Goal: Find specific page/section: Find specific page/section

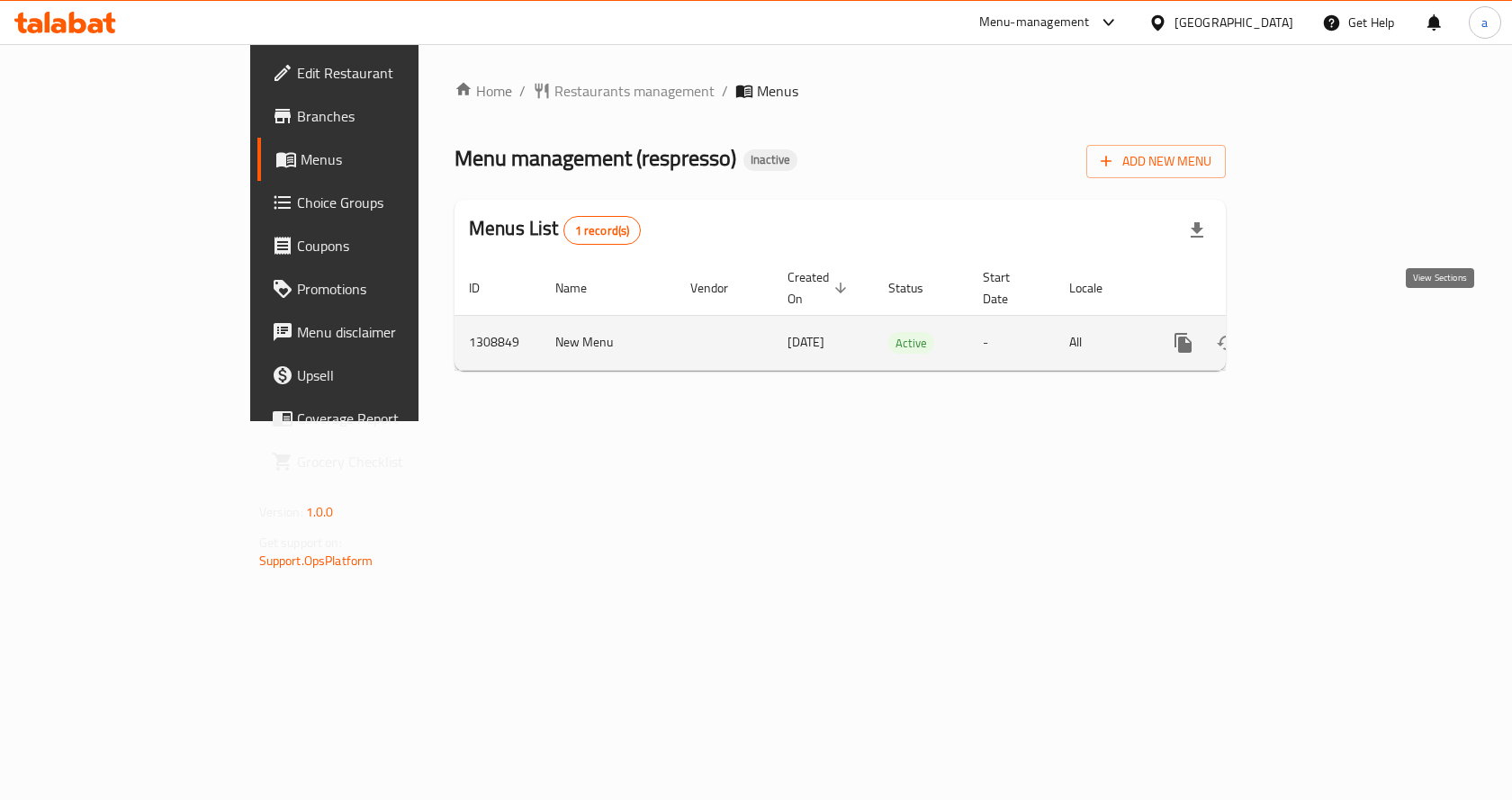
click at [1335, 321] on link "enhanced table" at bounding box center [1312, 342] width 44 height 44
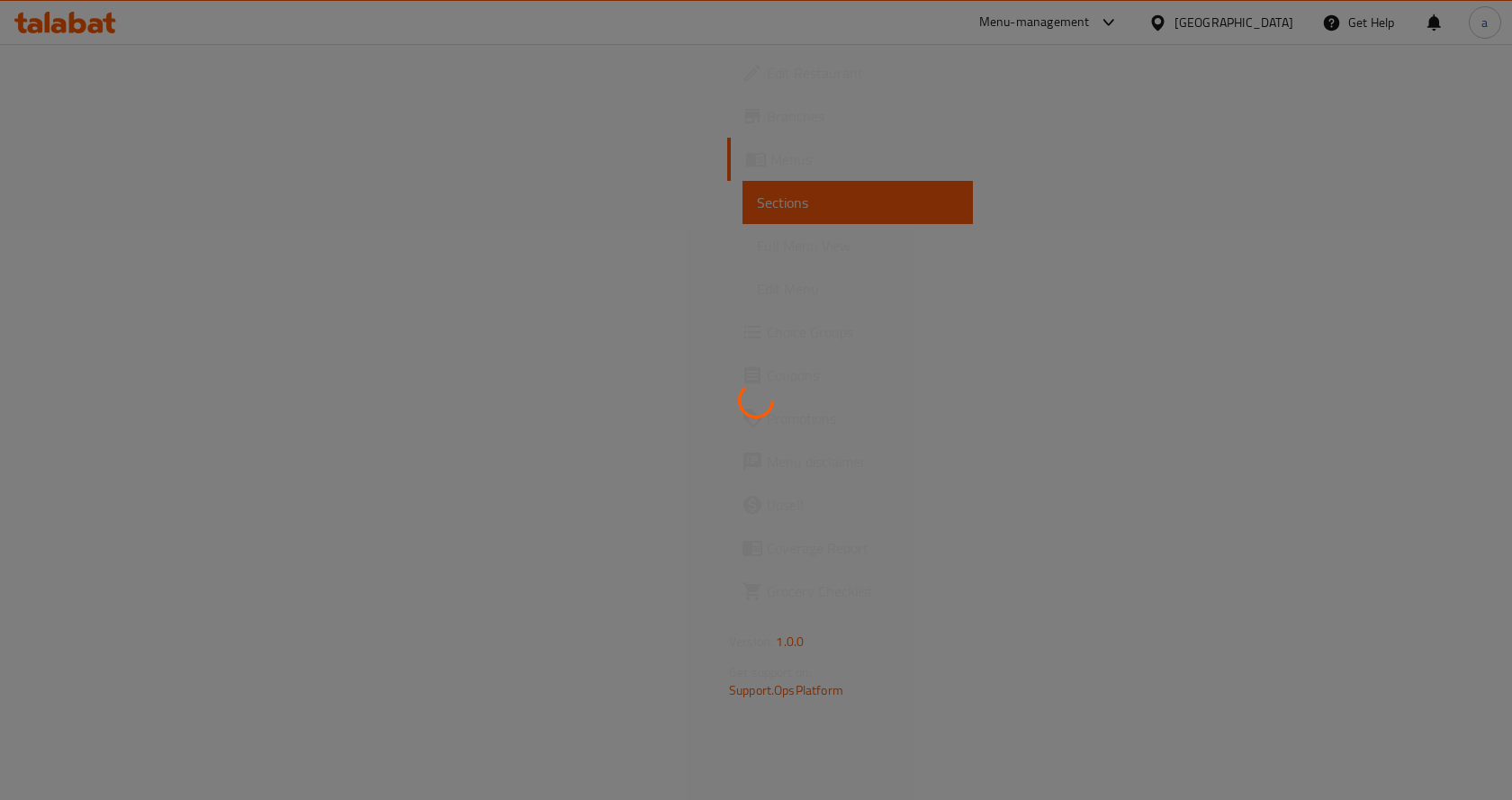
click at [679, 249] on div at bounding box center [756, 400] width 1512 height 800
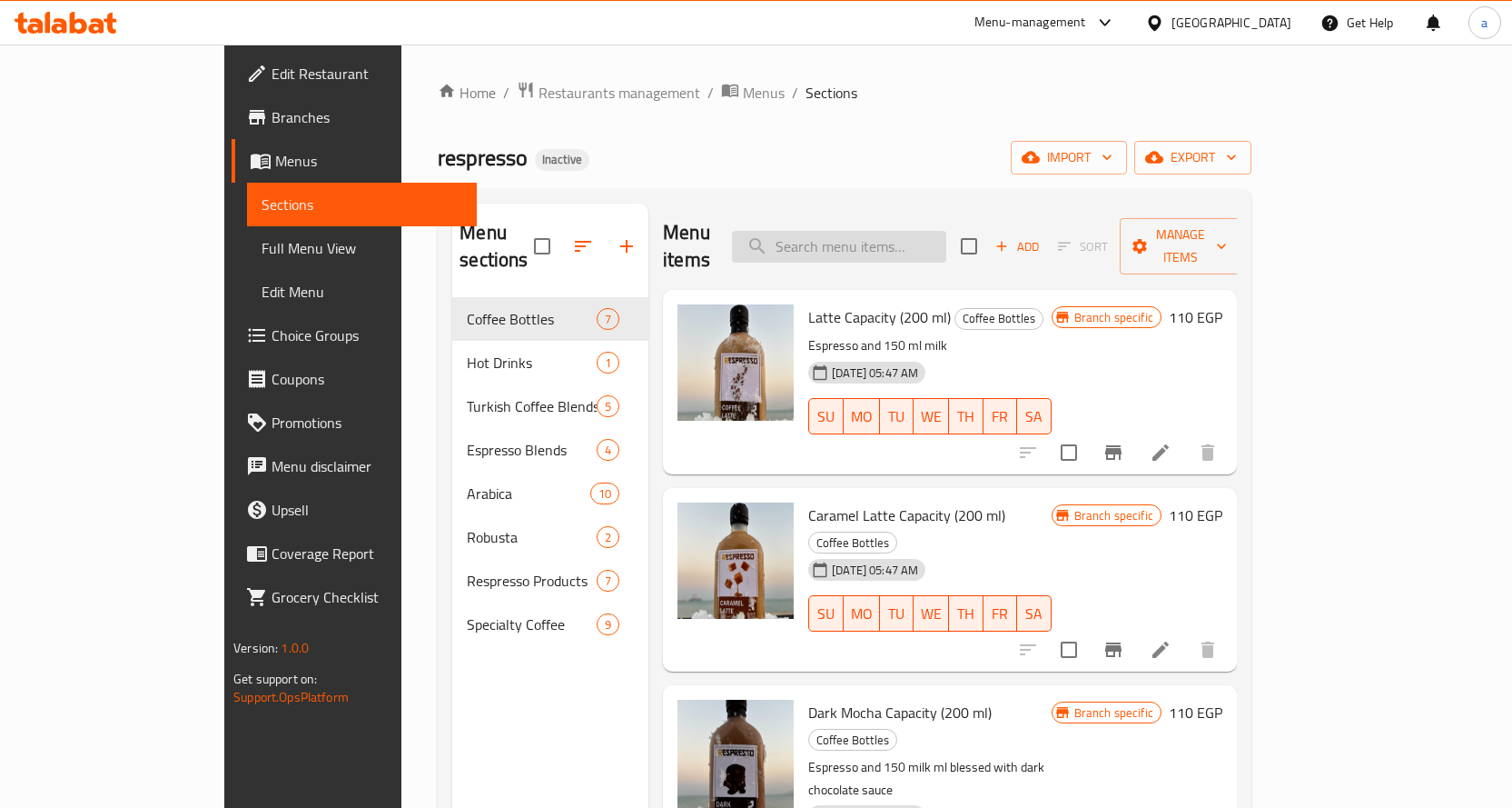
click at [906, 231] on input "search" at bounding box center [838, 247] width 215 height 32
paste input "[PERSON_NAME]"
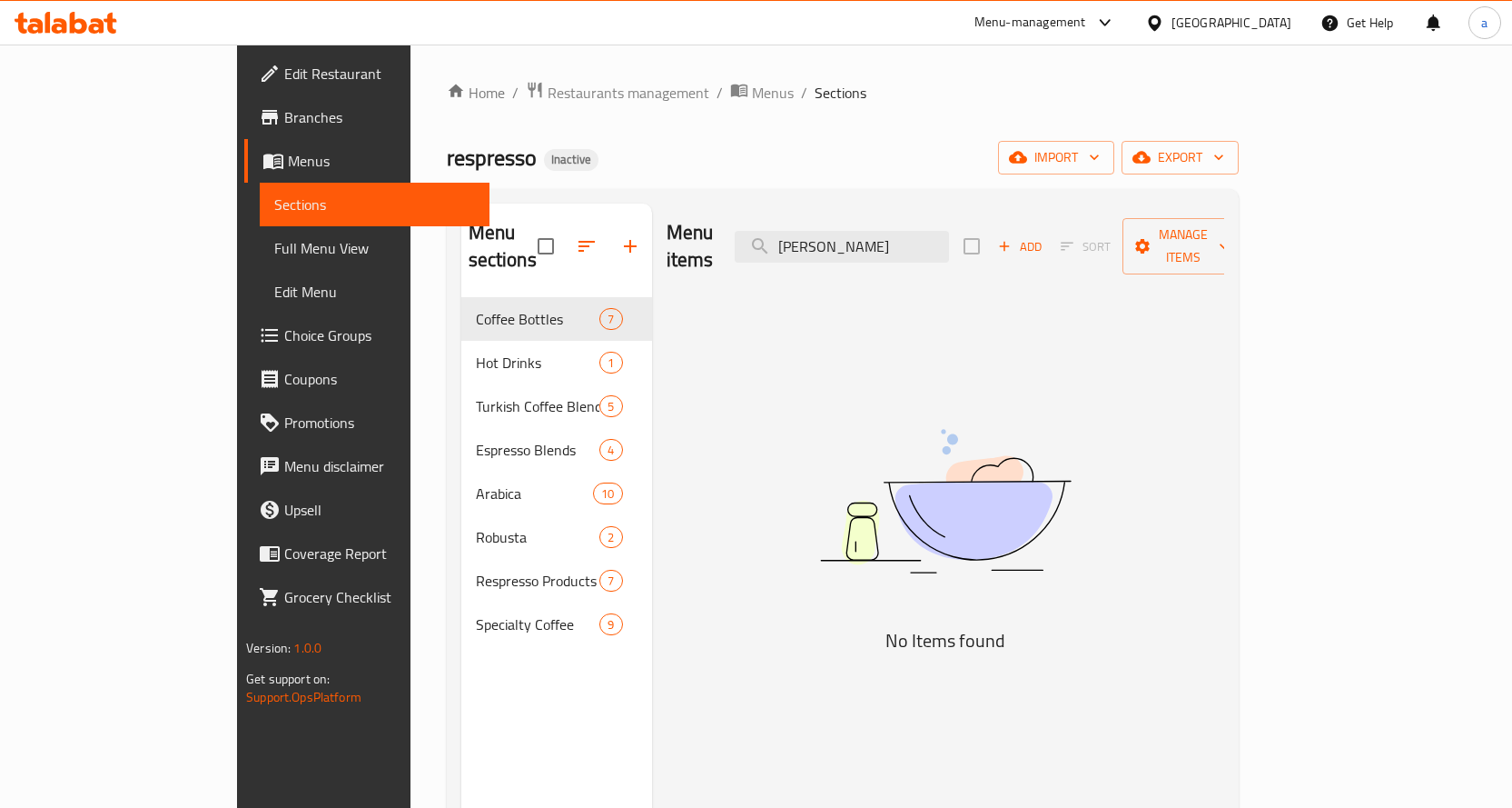
drag, startPoint x: 909, startPoint y: 231, endPoint x: 408, endPoint y: 174, distance: 504.2
click at [459, 181] on div "Home / Restaurants management / Menus / Sections respresso Inactive import expo…" at bounding box center [842, 553] width 792 height 945
click at [949, 248] on input "Sawara" at bounding box center [841, 247] width 215 height 32
paste input "Kenyan"
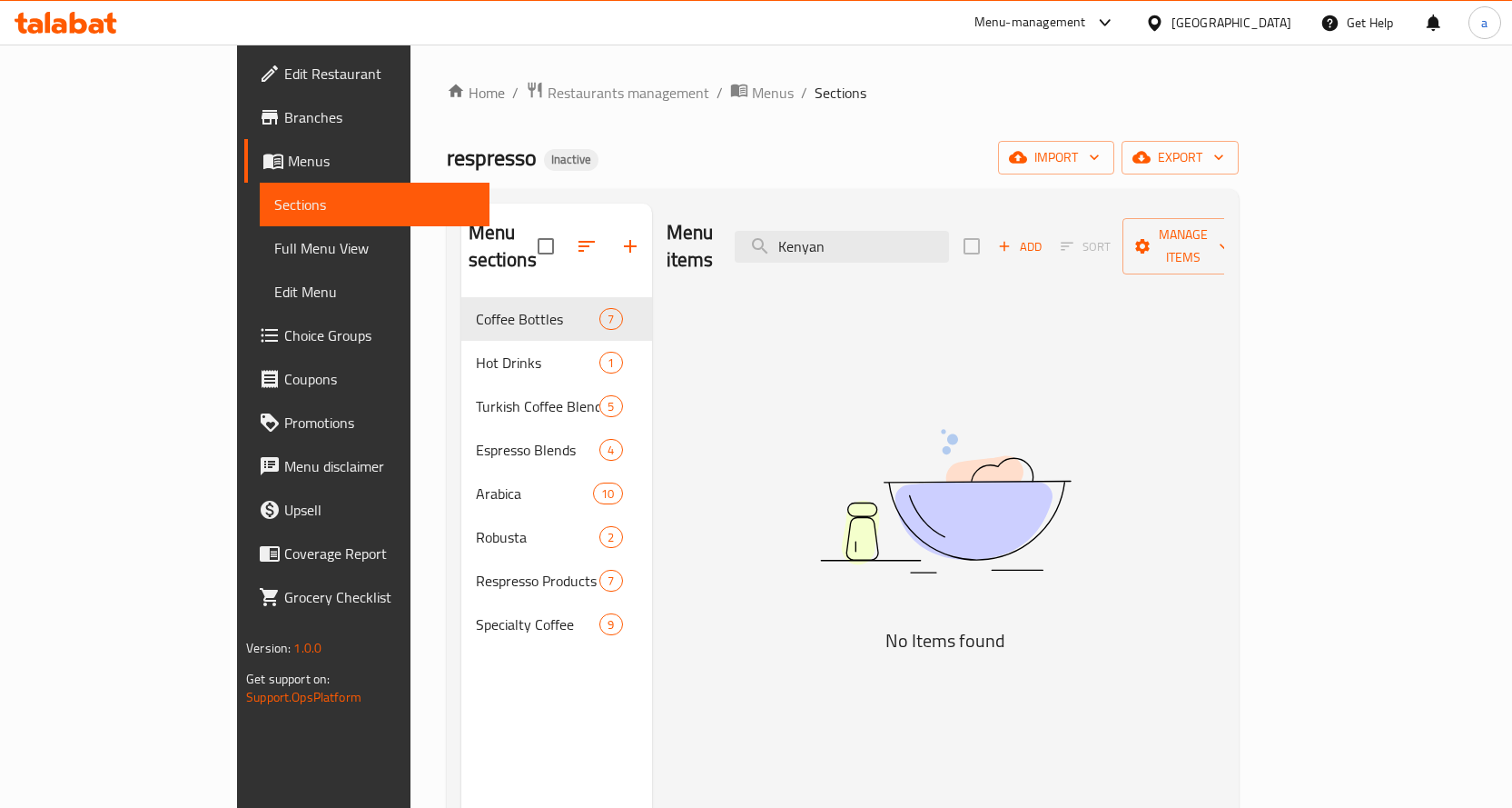
type input "Kenyan"
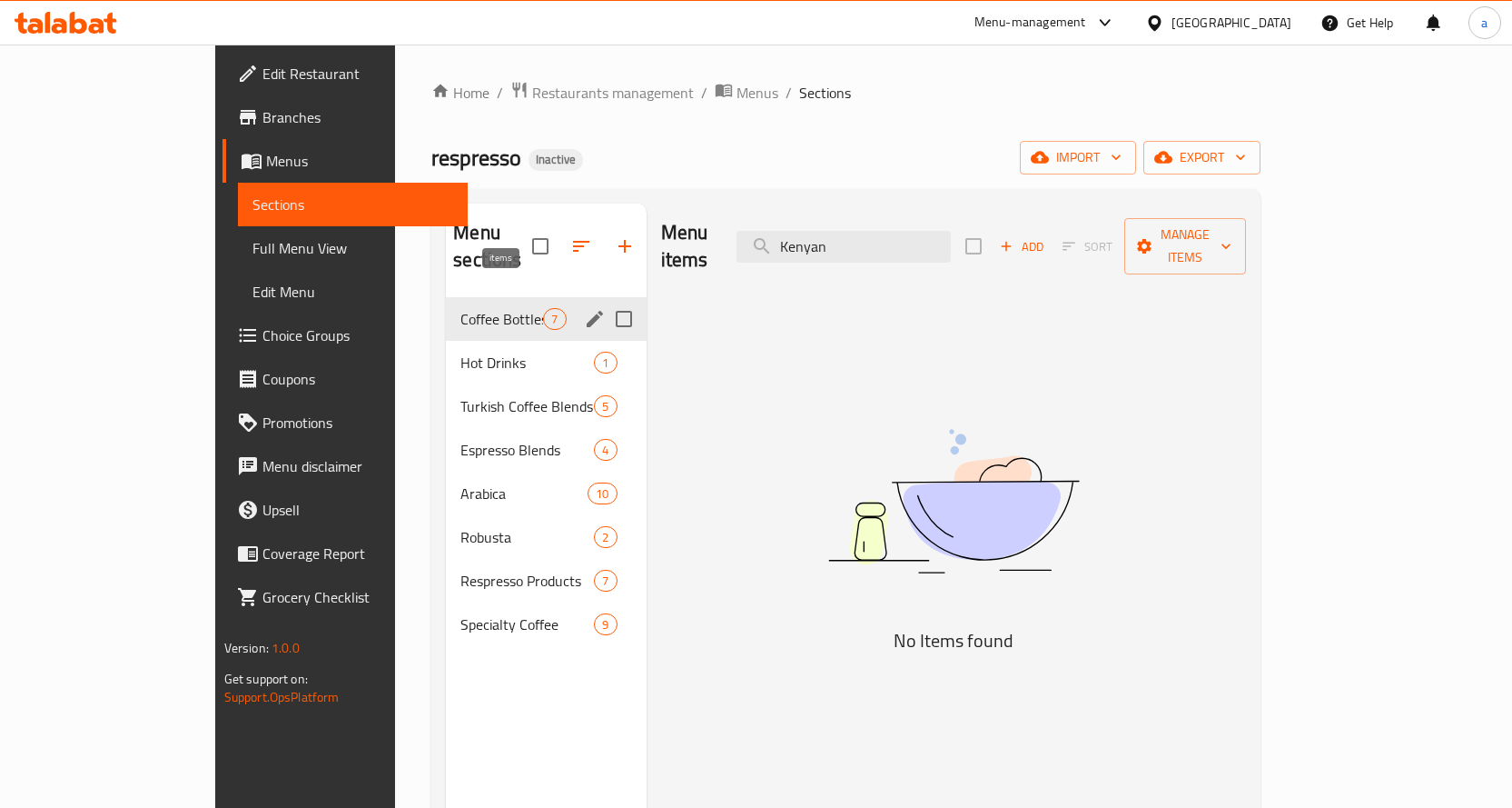
click at [544, 311] on span "7" at bounding box center [555, 320] width 21 height 17
click at [460, 308] on span "Coffee Bottles" at bounding box center [501, 319] width 82 height 22
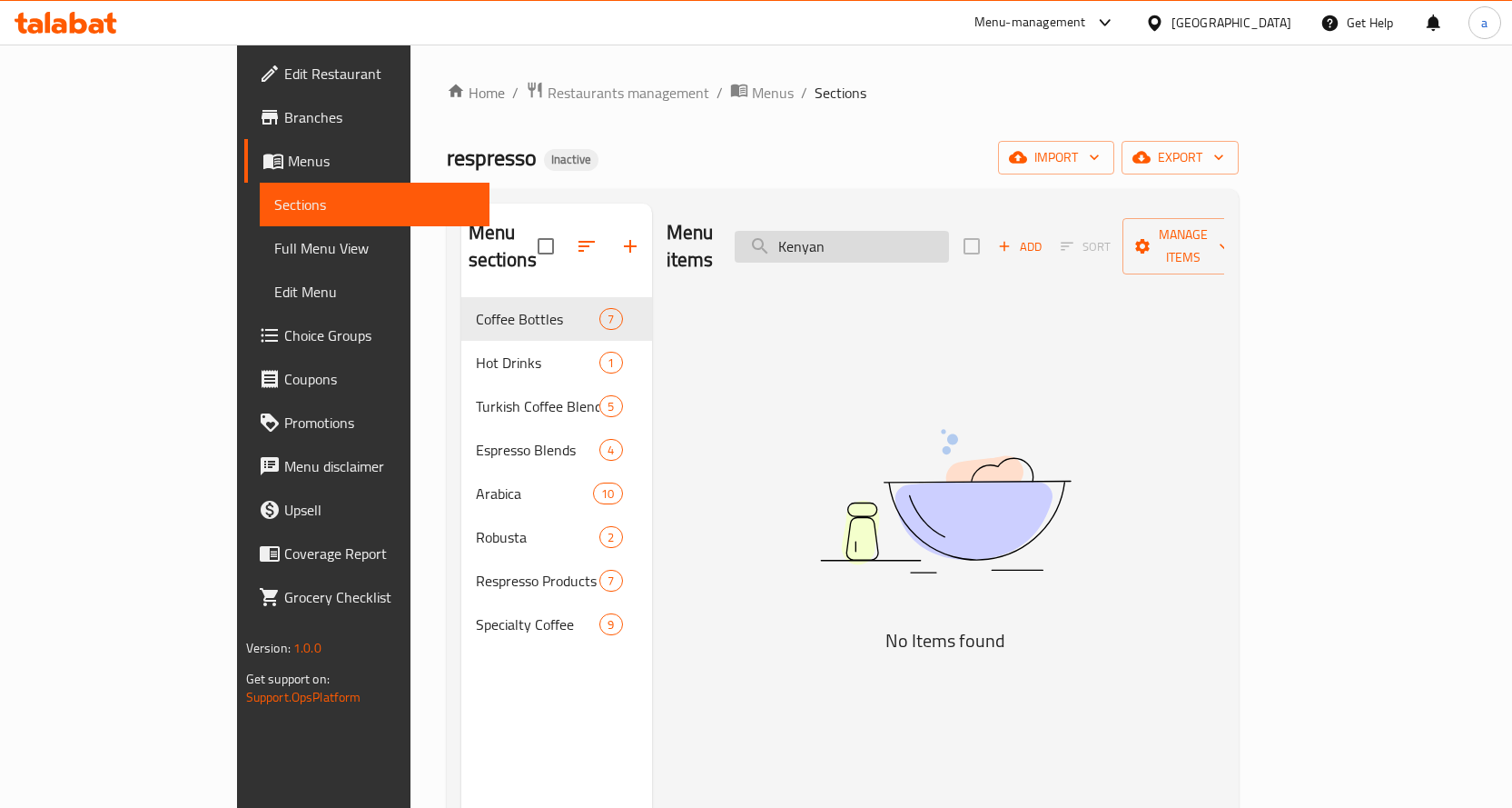
click at [928, 236] on input "Kenyan" at bounding box center [841, 247] width 215 height 32
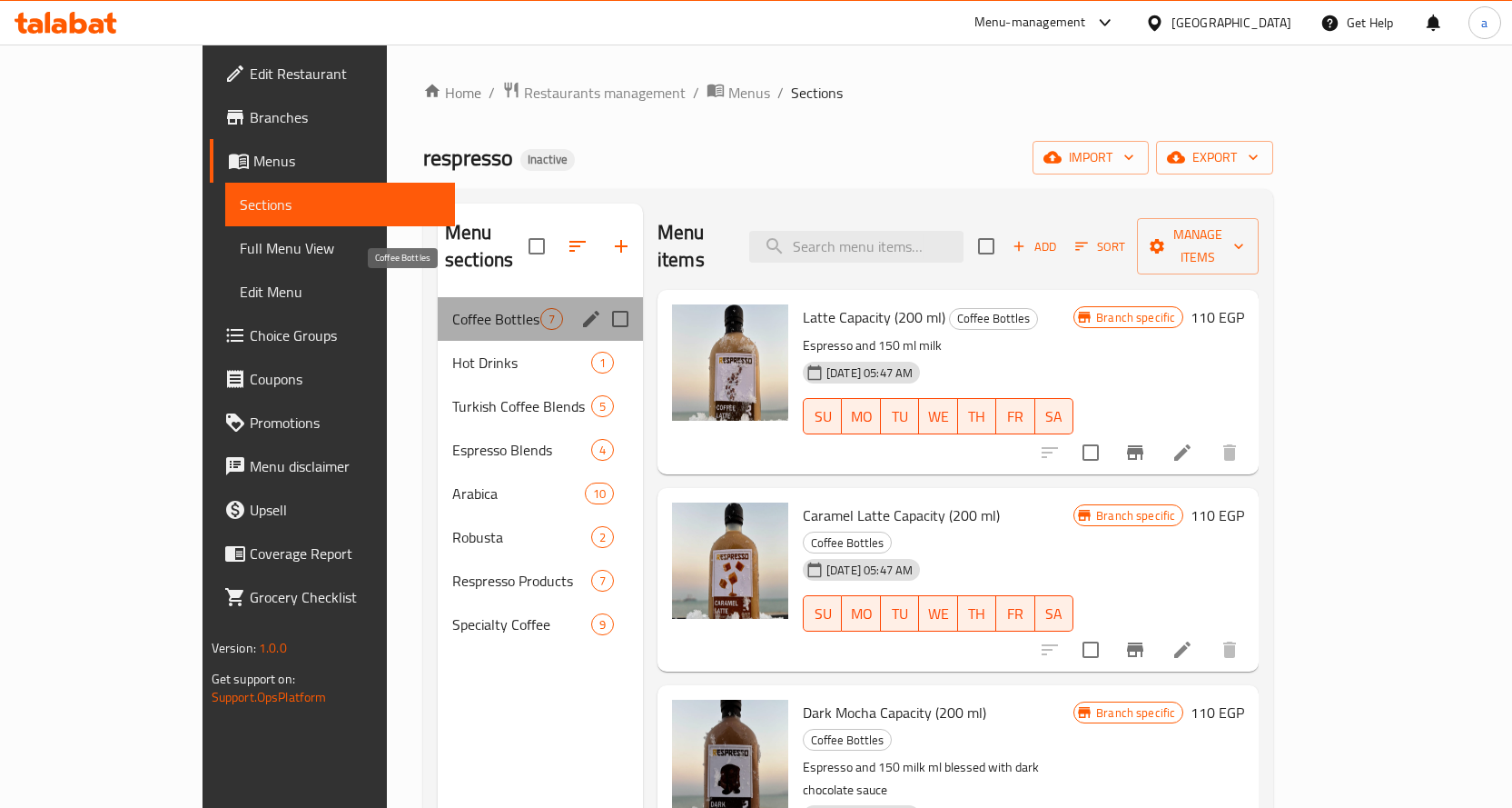
drag, startPoint x: 450, startPoint y: 284, endPoint x: 440, endPoint y: 289, distance: 11.2
click at [452, 308] on span "Coffee Bottles" at bounding box center [497, 319] width 88 height 22
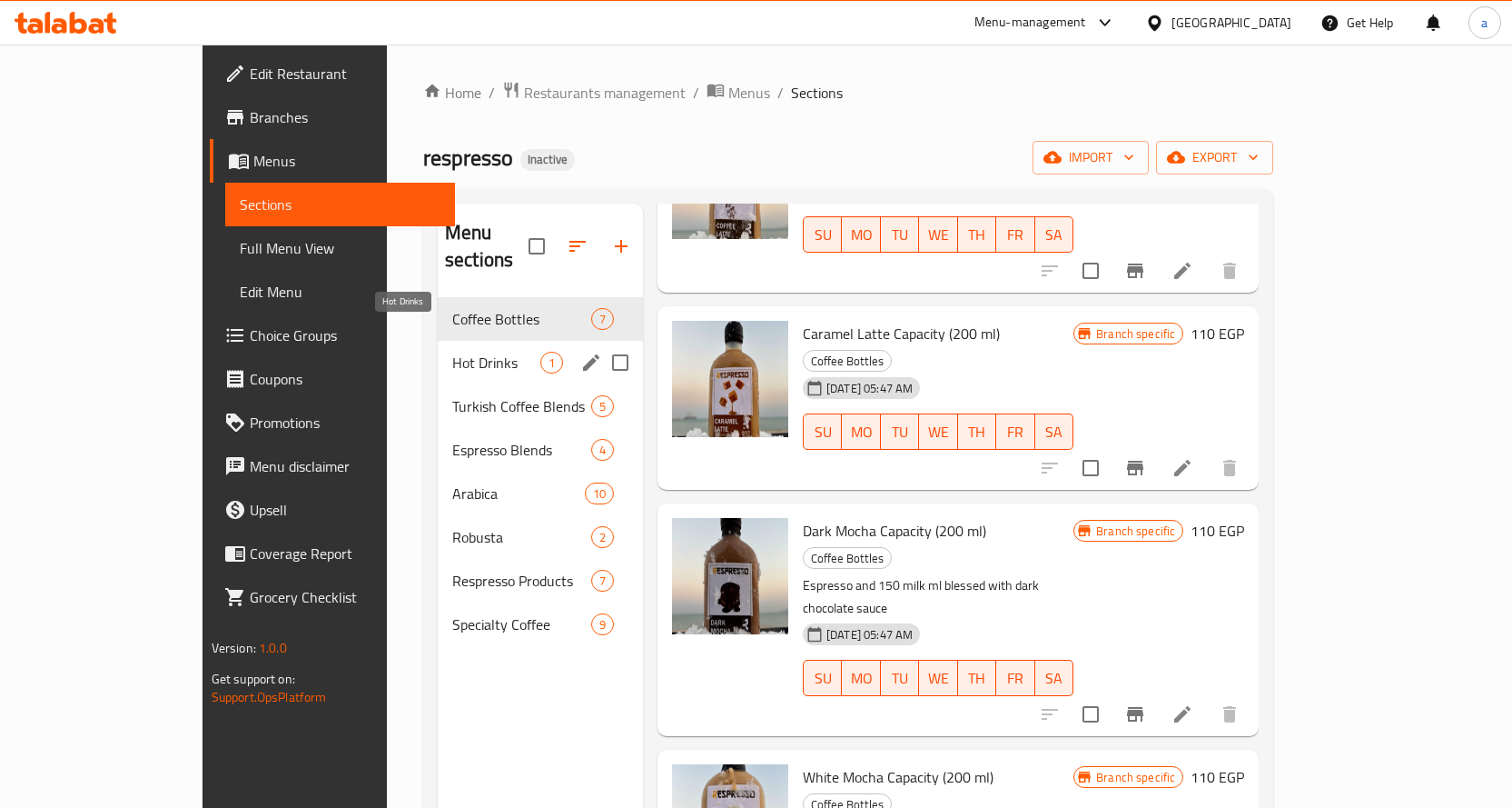
click at [452, 352] on span "Hot Drinks" at bounding box center [497, 362] width 88 height 22
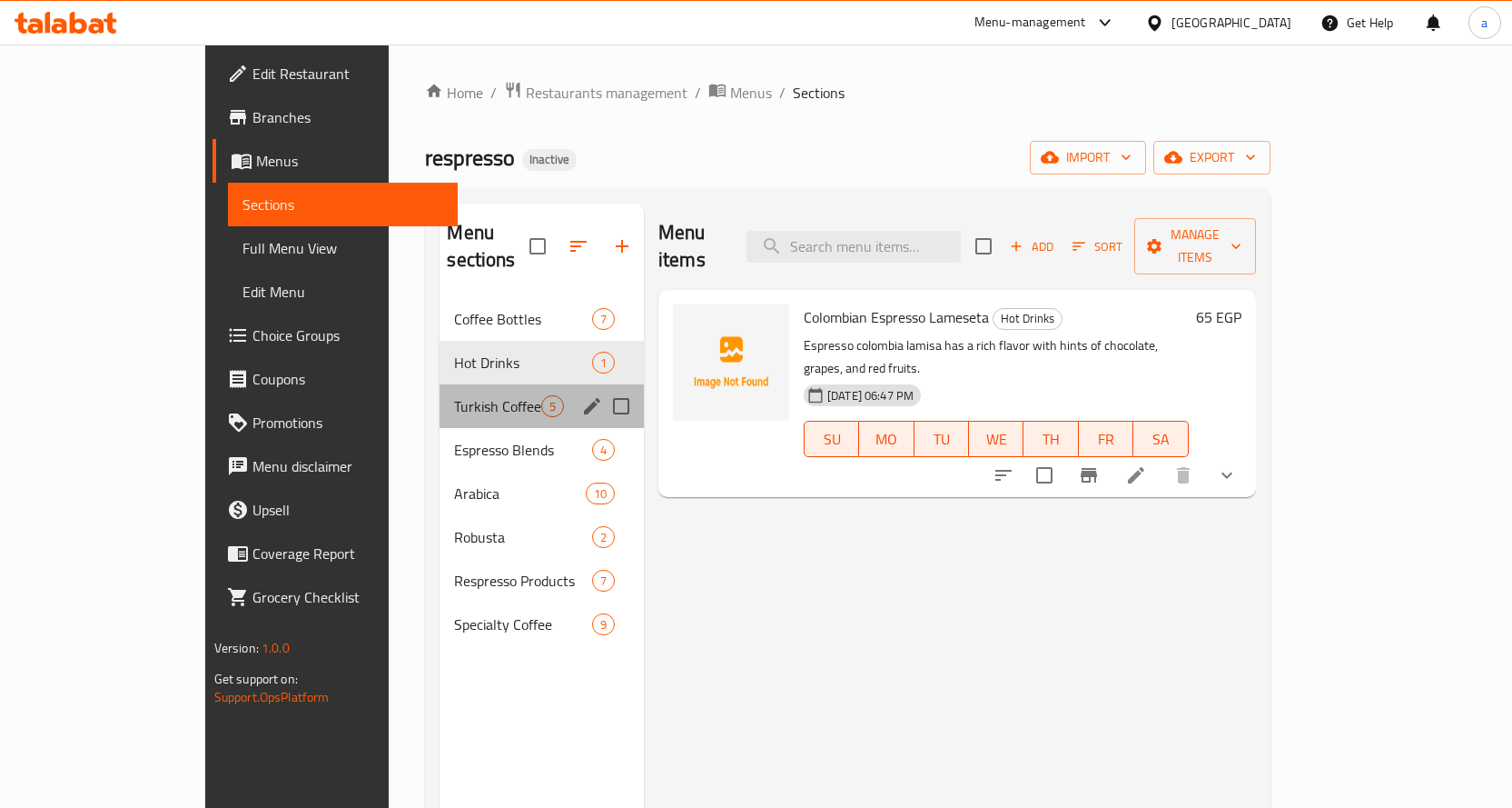
click at [439, 396] on div "Turkish Coffee Blends 5" at bounding box center [541, 406] width 204 height 44
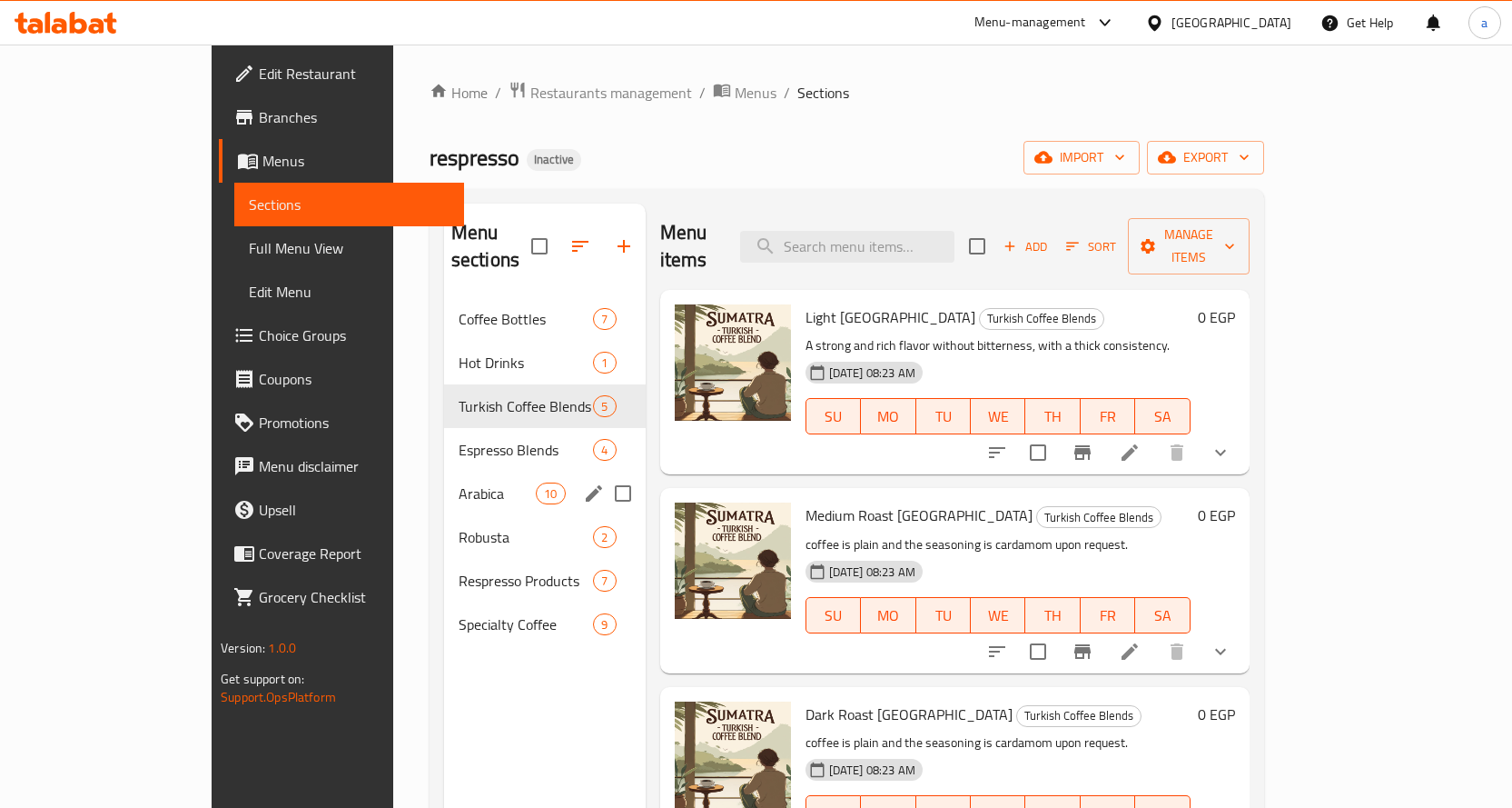
click at [444, 471] on div "Arabica 10" at bounding box center [544, 493] width 201 height 44
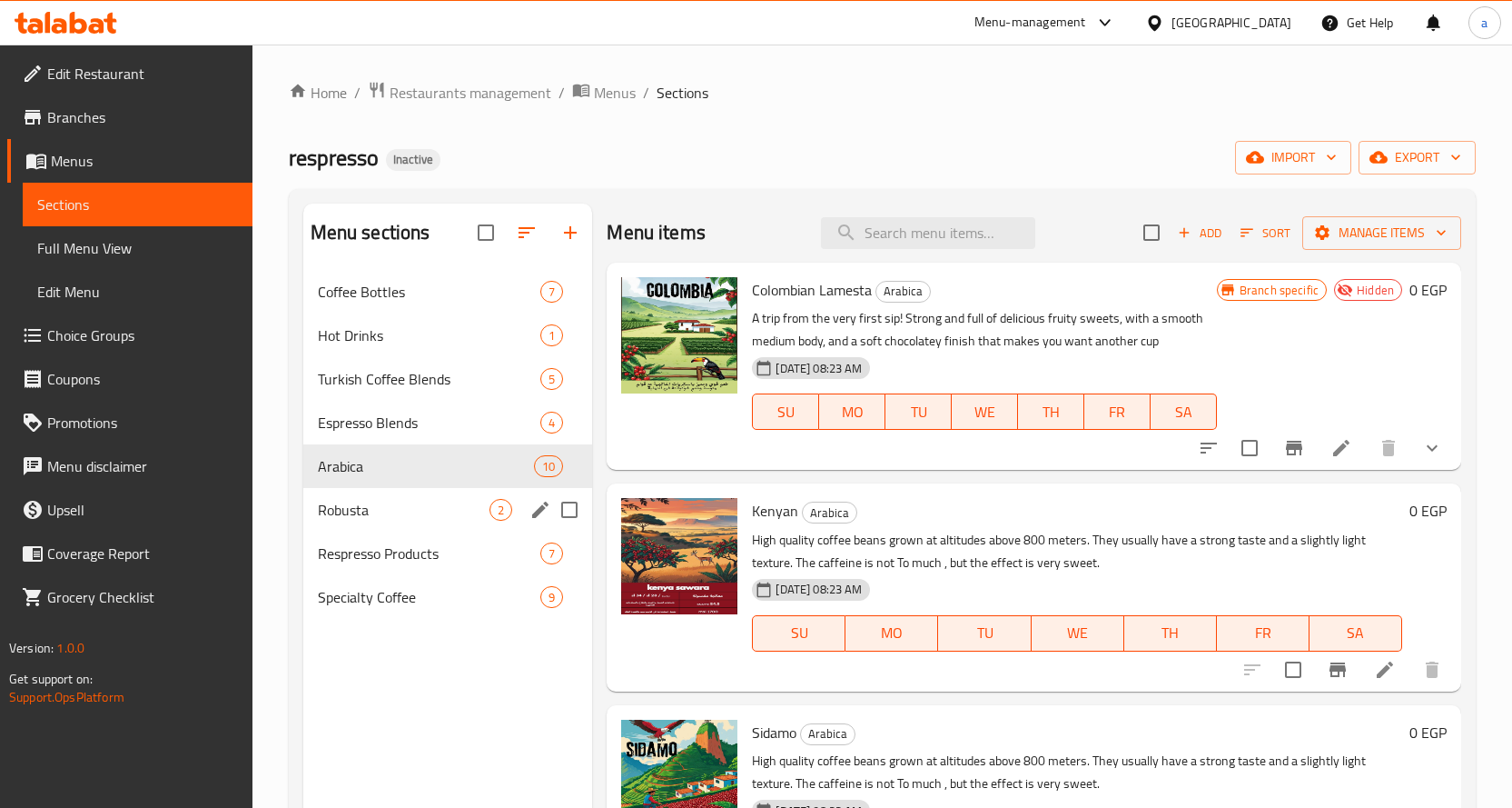
click at [405, 488] on div "Robusta 2" at bounding box center [448, 510] width 289 height 44
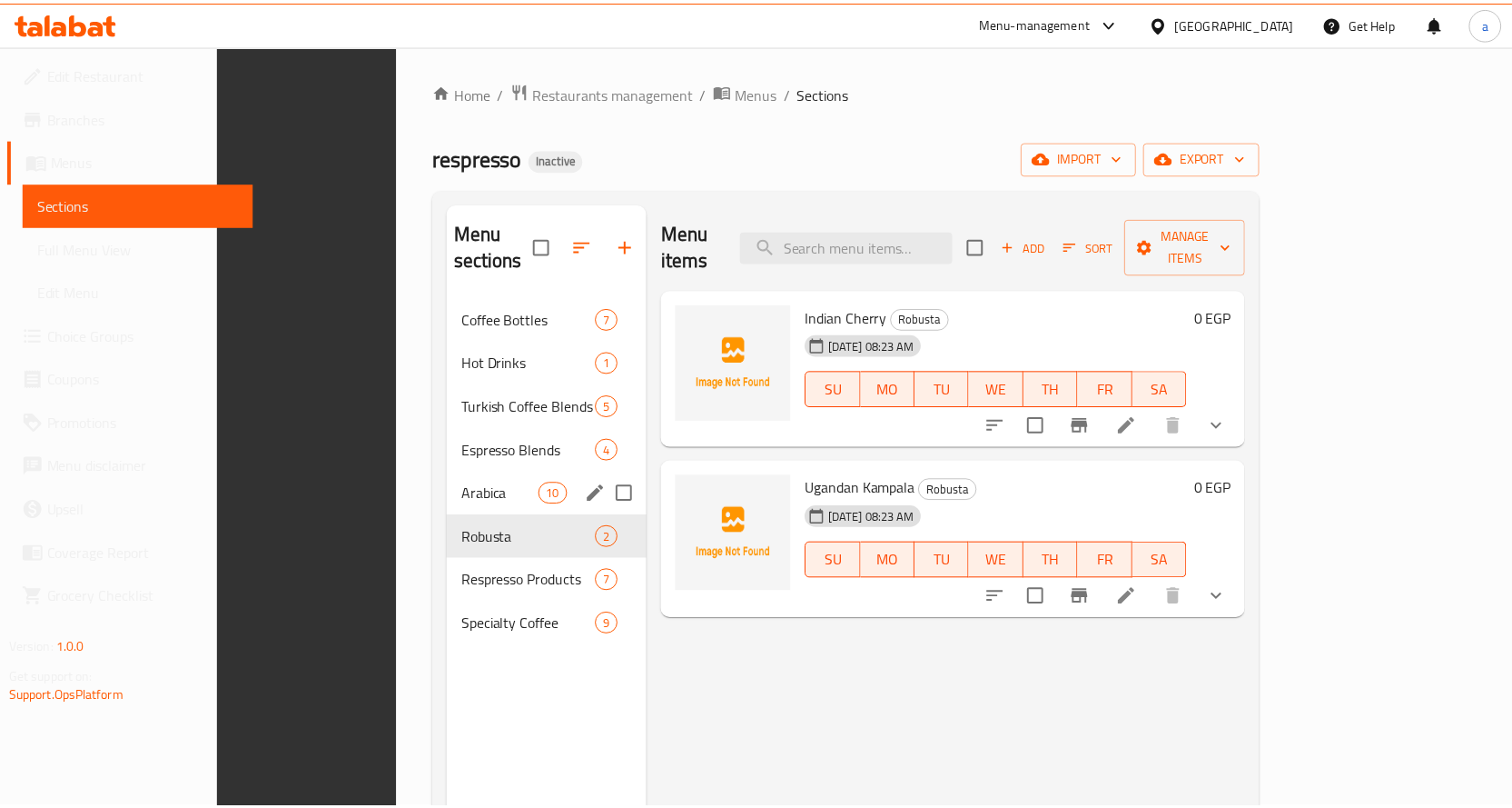
scroll to position [254, 0]
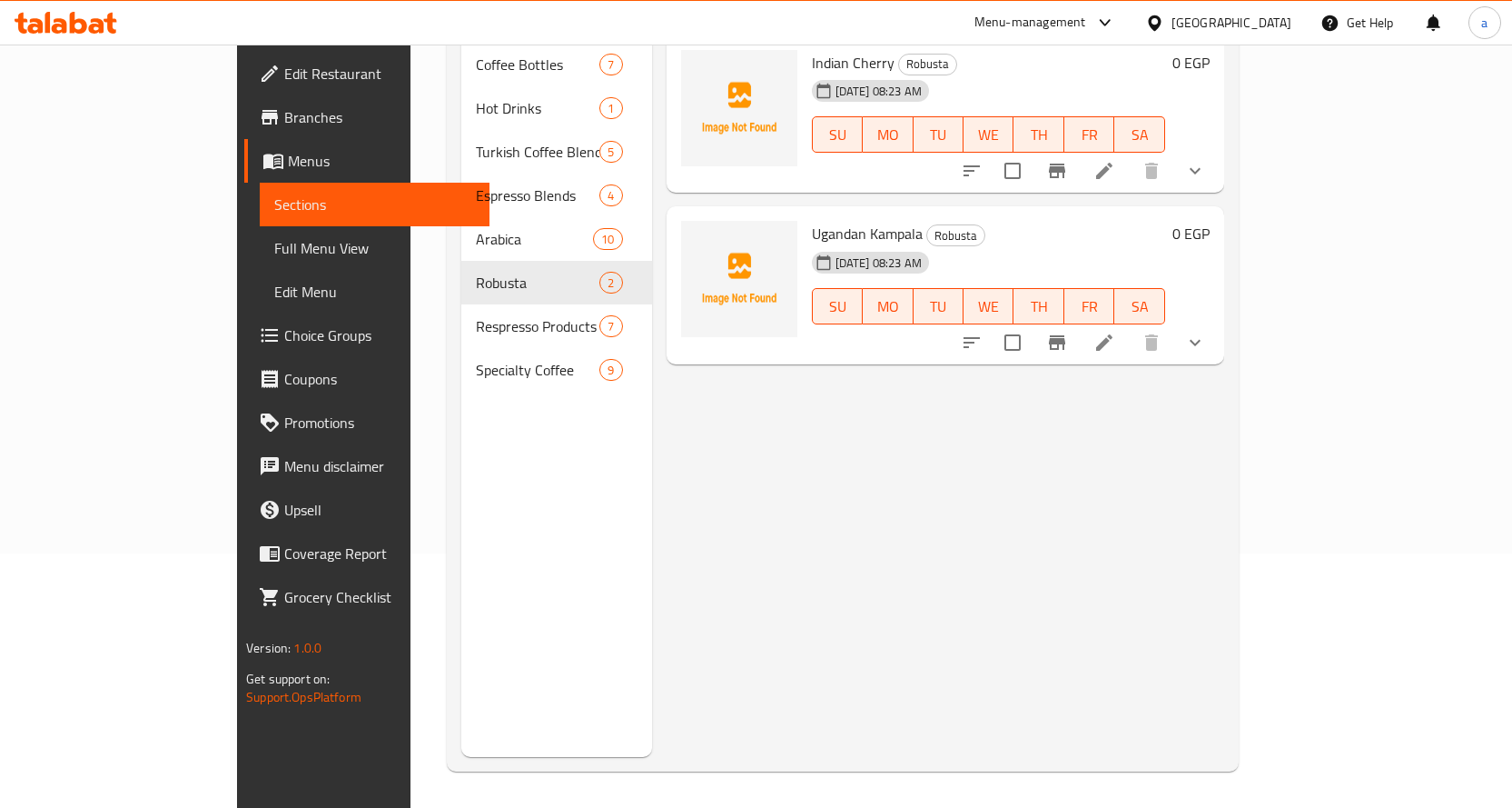
drag, startPoint x: 164, startPoint y: 259, endPoint x: 243, endPoint y: 373, distance: 138.7
click at [259, 259] on link "Full Menu View" at bounding box center [374, 247] width 230 height 44
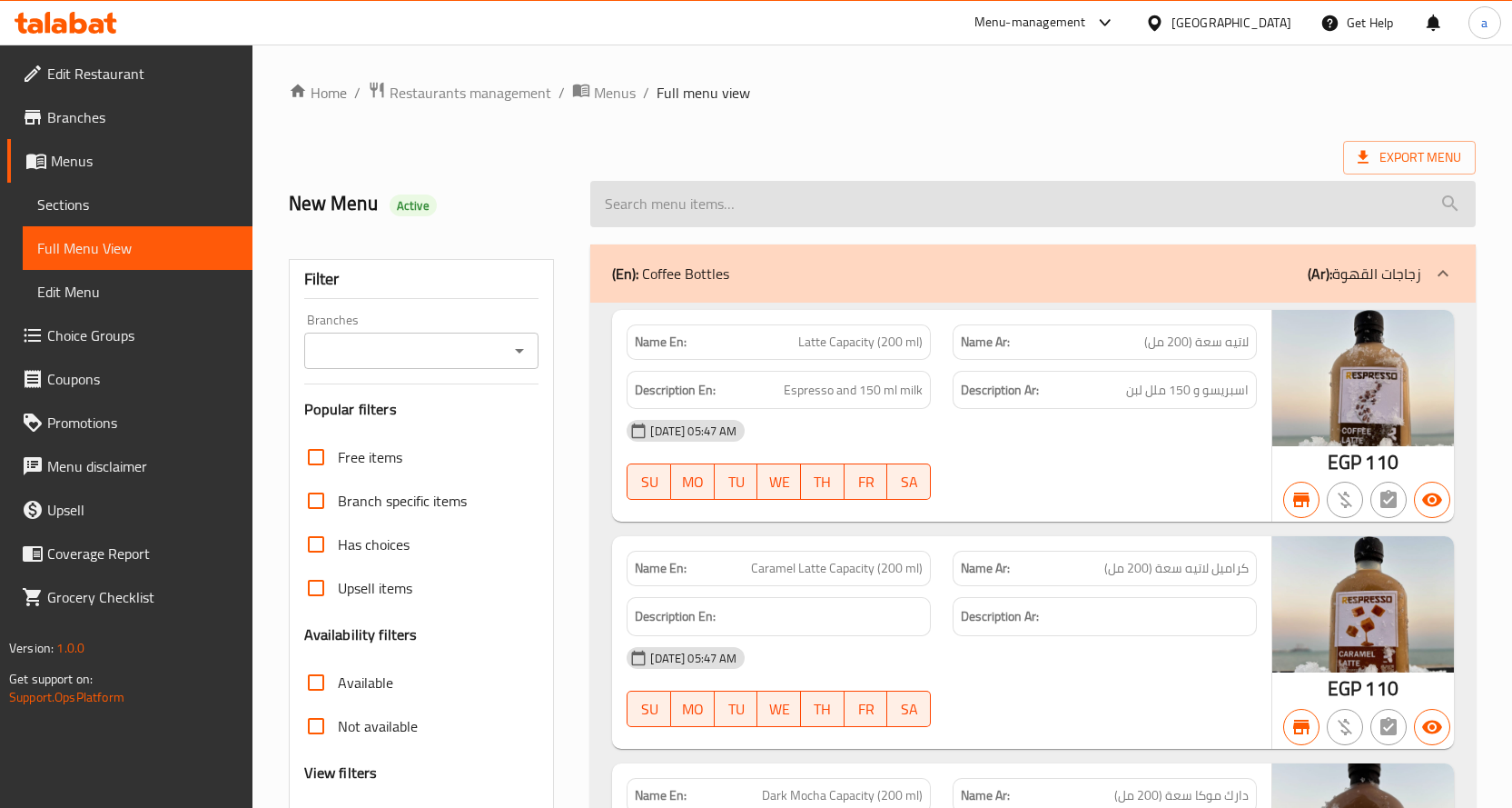
click at [701, 210] on input "search" at bounding box center [1032, 203] width 885 height 46
paste input "Kenyan"
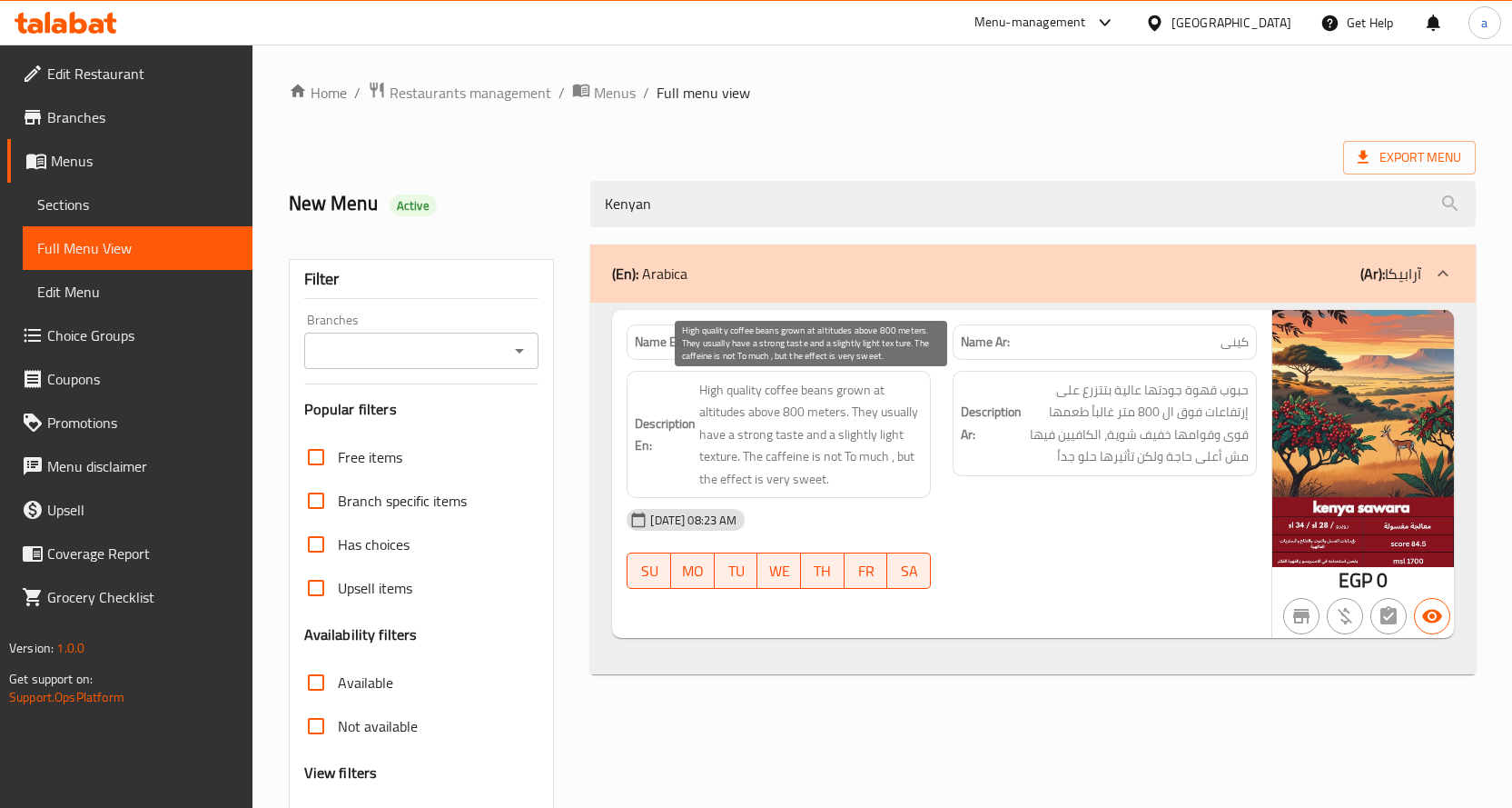
type input "Kenyan"
drag, startPoint x: 787, startPoint y: 415, endPoint x: 852, endPoint y: 421, distance: 65.3
click at [852, 421] on span "High quality coffee beans grown at altitudes above 800 meters. They usually hav…" at bounding box center [810, 434] width 223 height 112
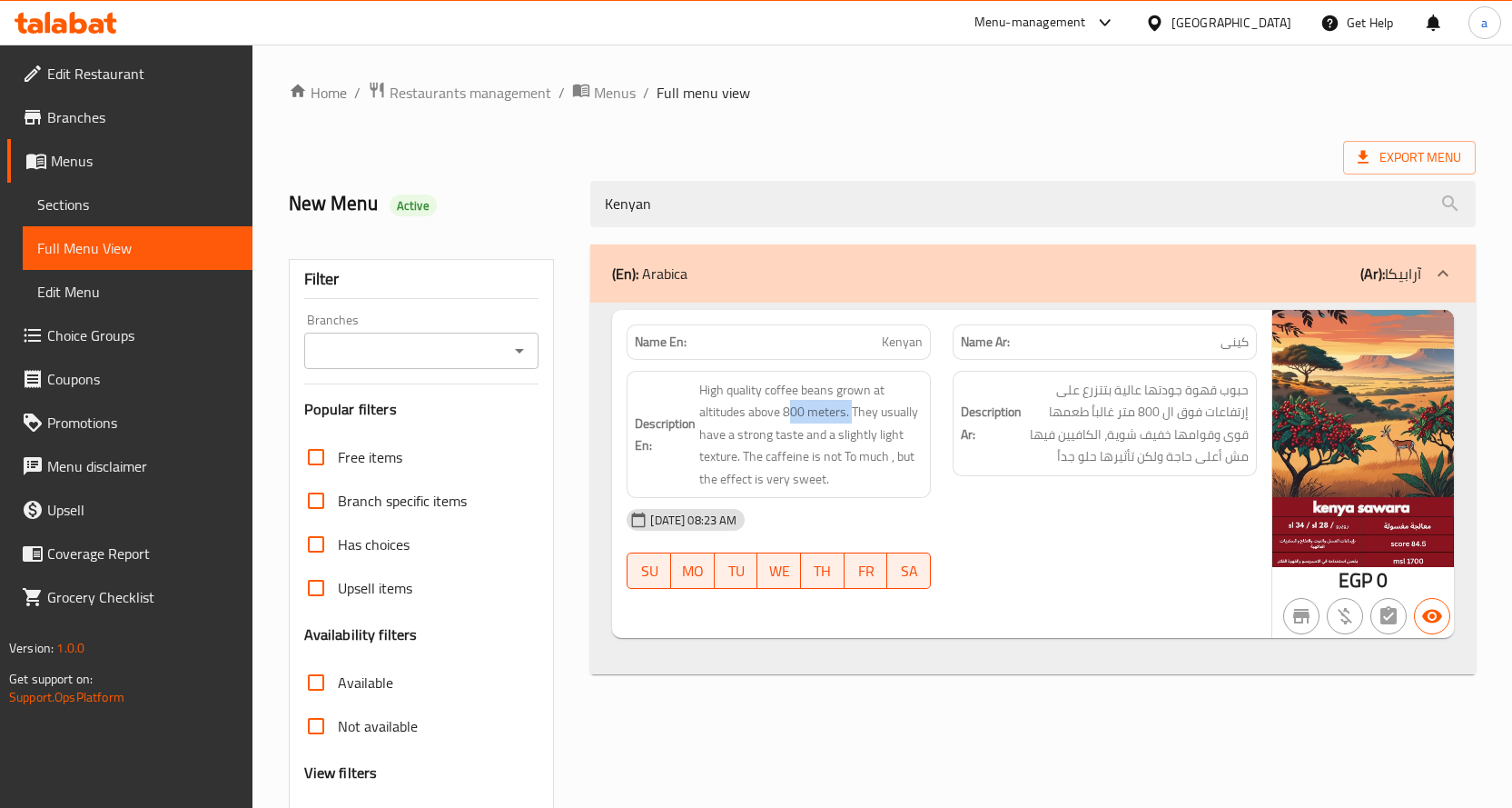
click at [1342, 490] on img at bounding box center [1363, 439] width 182 height 257
